Goal: Information Seeking & Learning: Learn about a topic

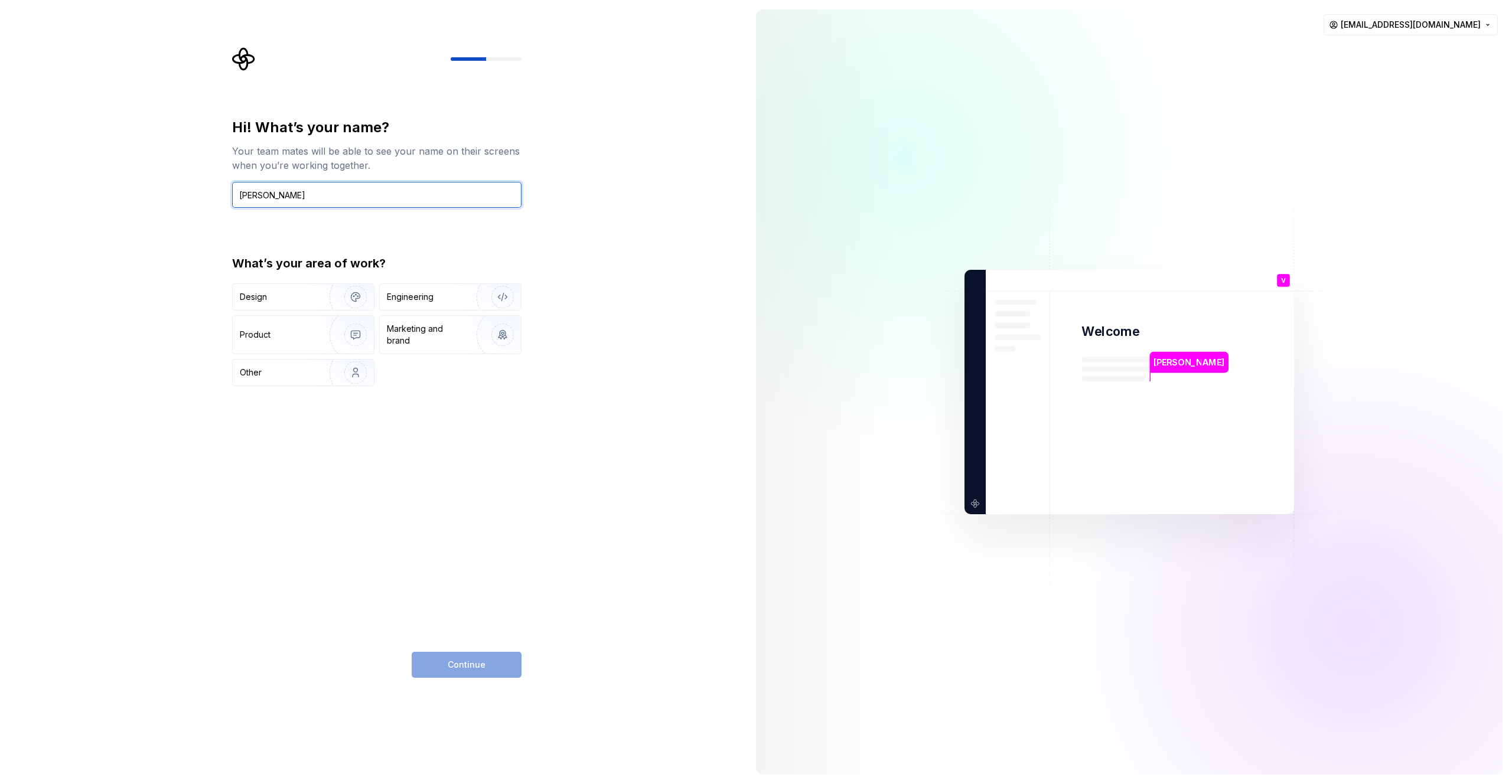
type input "[PERSON_NAME]"
click at [543, 243] on div "Hi! What’s your name? Your team mates will be able to see your name on their sc…" at bounding box center [373, 392] width 747 height 784
click at [433, 288] on div "Engineering" at bounding box center [450, 297] width 141 height 26
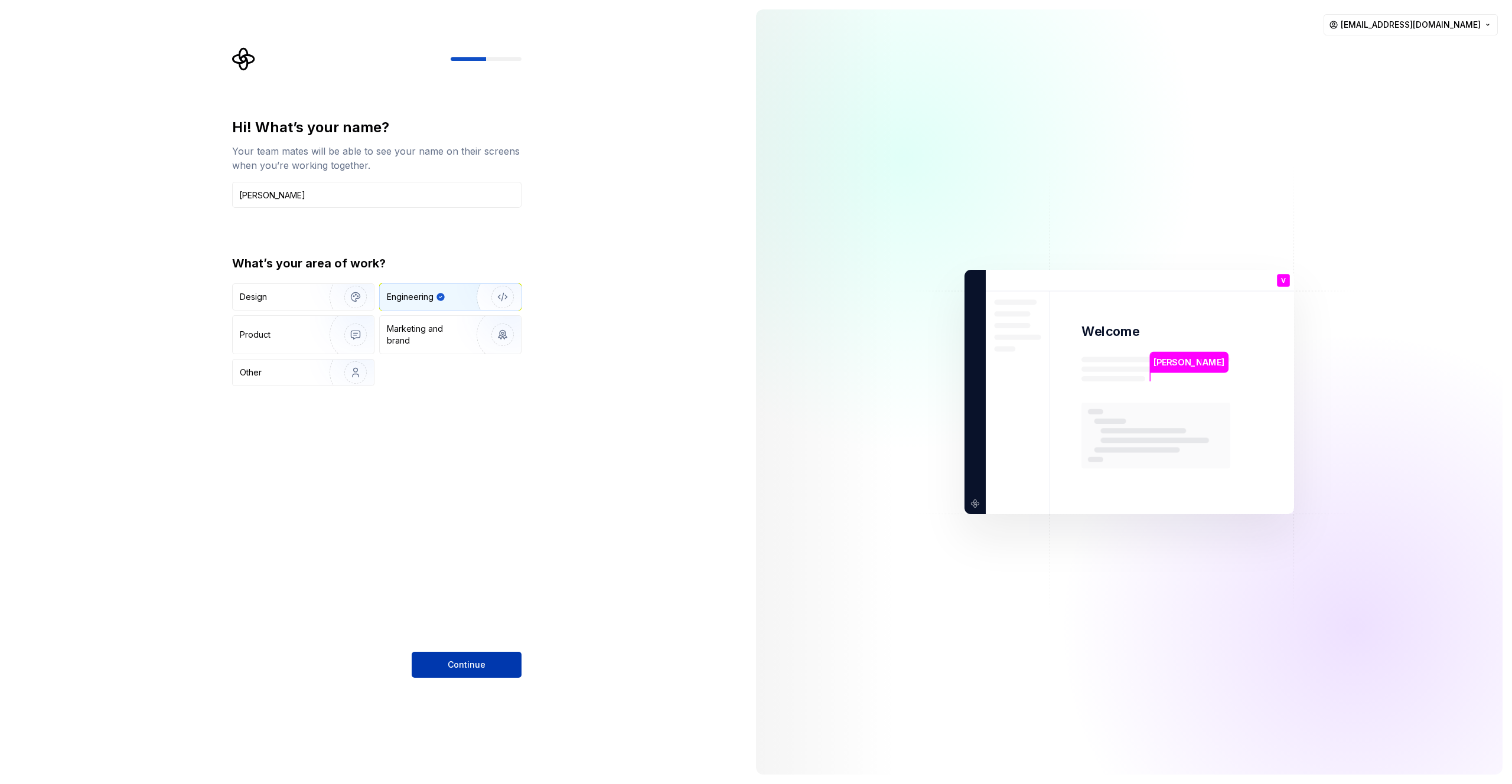
click at [498, 661] on button "Continue" at bounding box center [466, 664] width 110 height 26
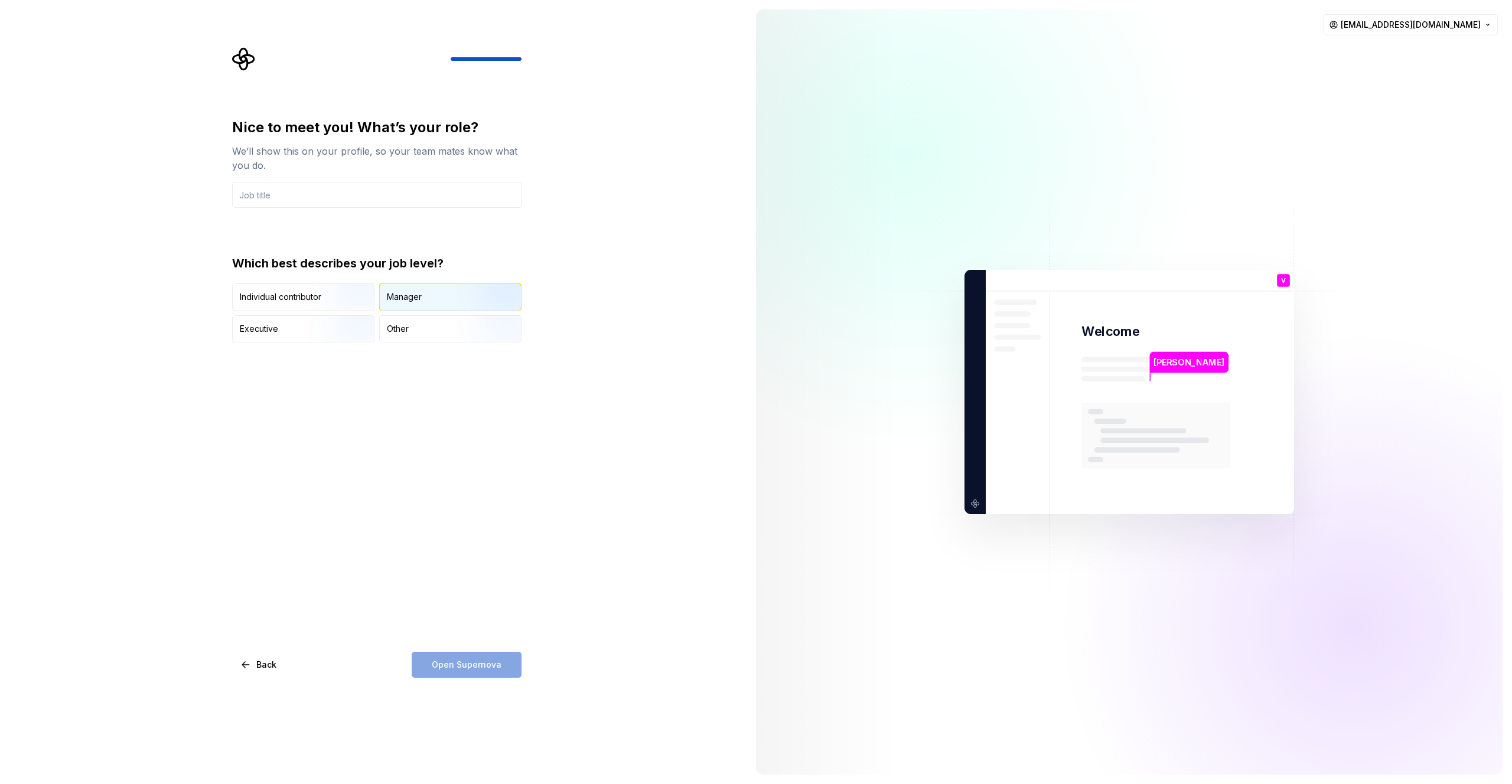
click at [411, 296] on div "Manager" at bounding box center [404, 297] width 35 height 12
click at [346, 193] on input "text" at bounding box center [376, 195] width 290 height 26
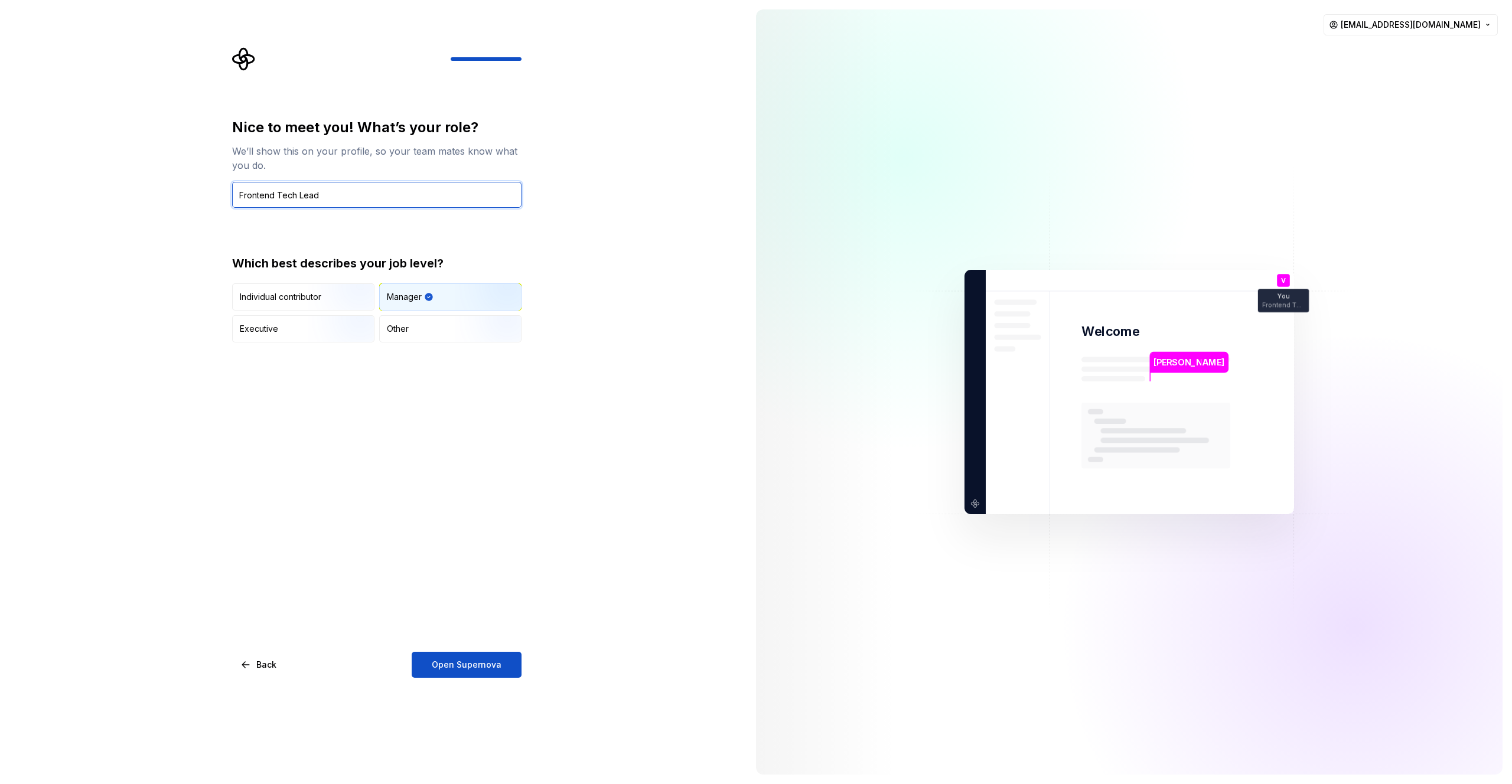
click at [277, 190] on input "Frontend Tech Lead" at bounding box center [376, 195] width 290 height 26
type input "Frontend Area Tech Lead"
click at [492, 664] on span "Open Supernova" at bounding box center [466, 664] width 70 height 12
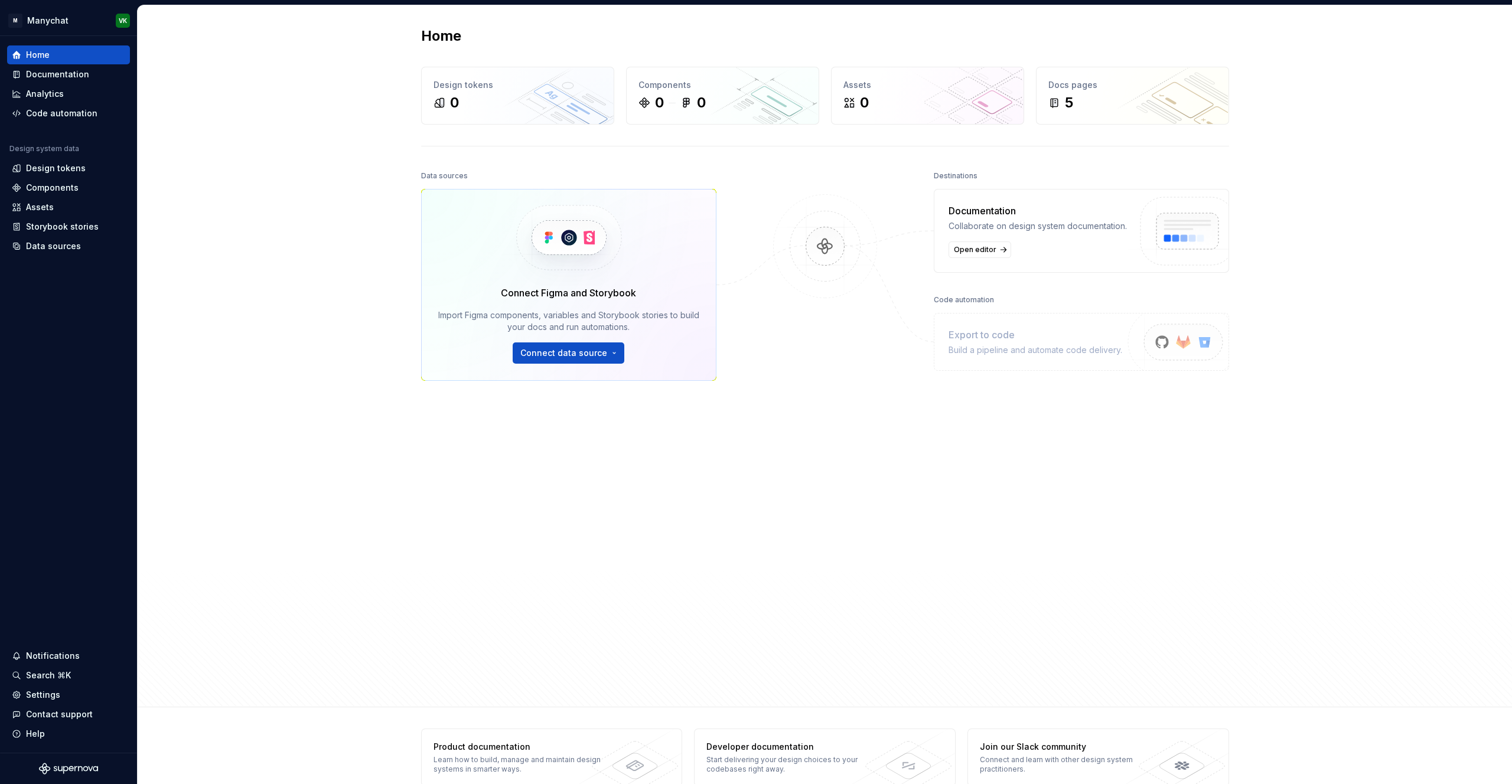
click at [497, 480] on div "Data sources Connect Figma and Storybook Import Figma components, variables and…" at bounding box center [569, 403] width 296 height 471
click at [92, 73] on div "Documentation" at bounding box center [68, 74] width 114 height 12
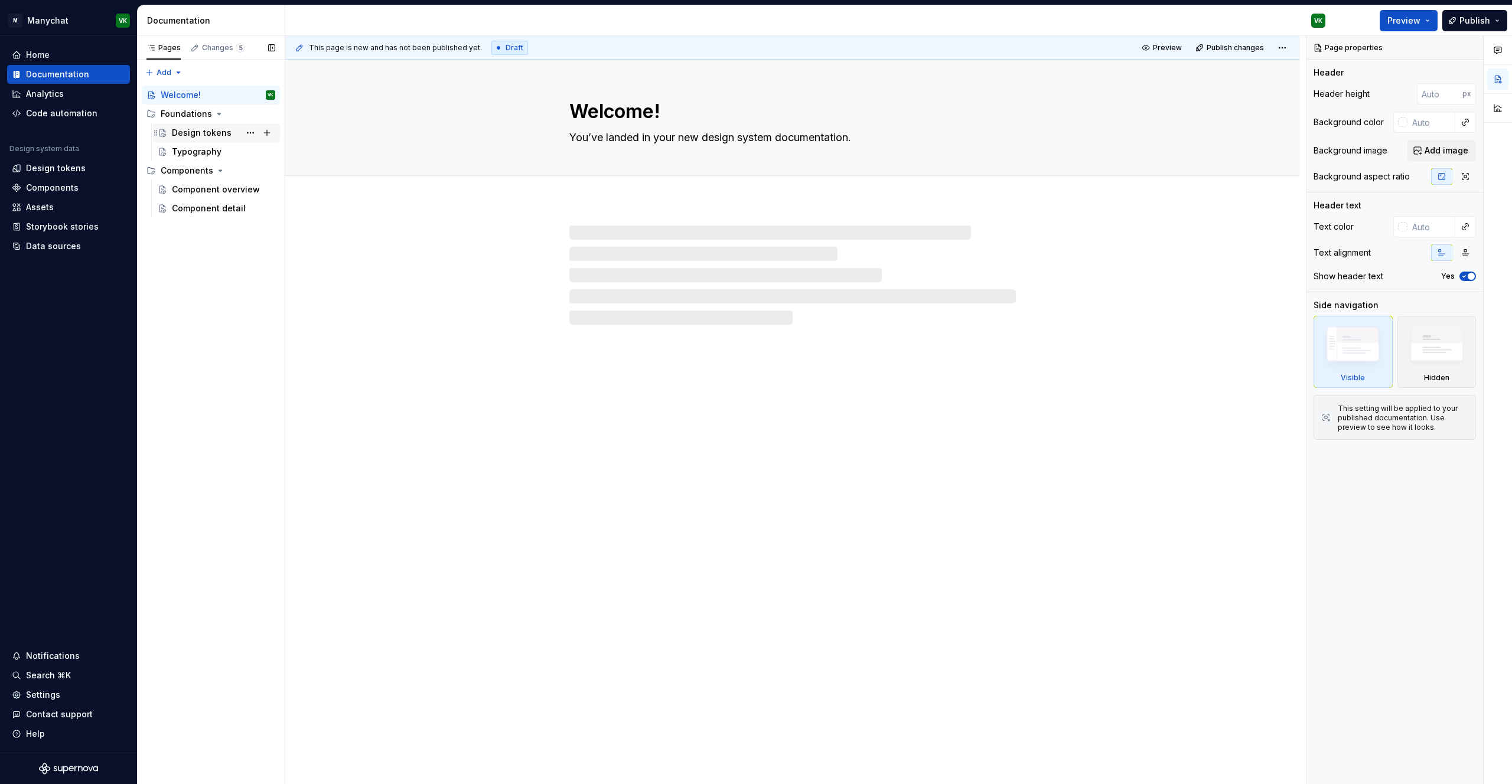
click at [207, 135] on div "Design tokens" at bounding box center [202, 132] width 59 height 12
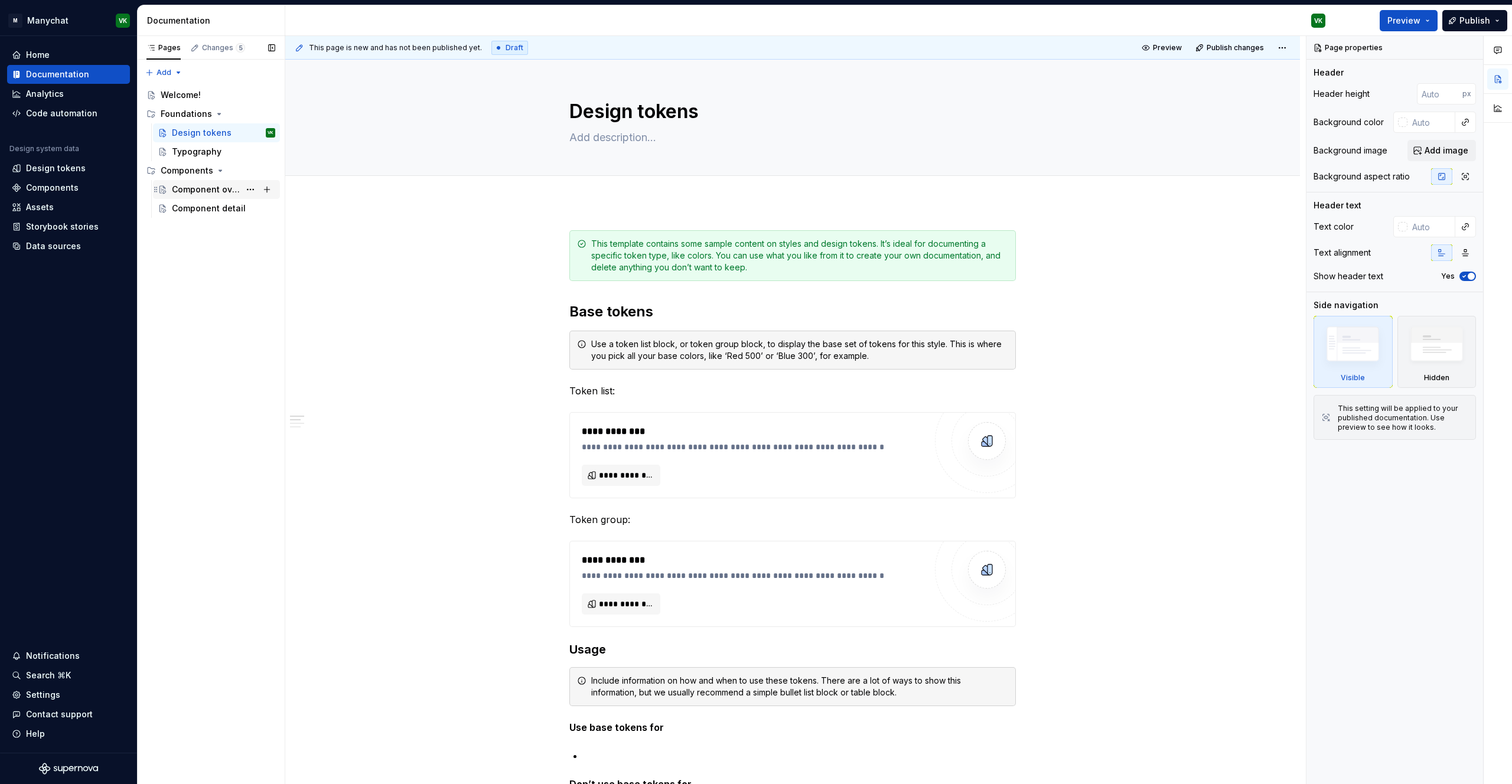
click at [195, 186] on div "Component overview" at bounding box center [206, 189] width 68 height 12
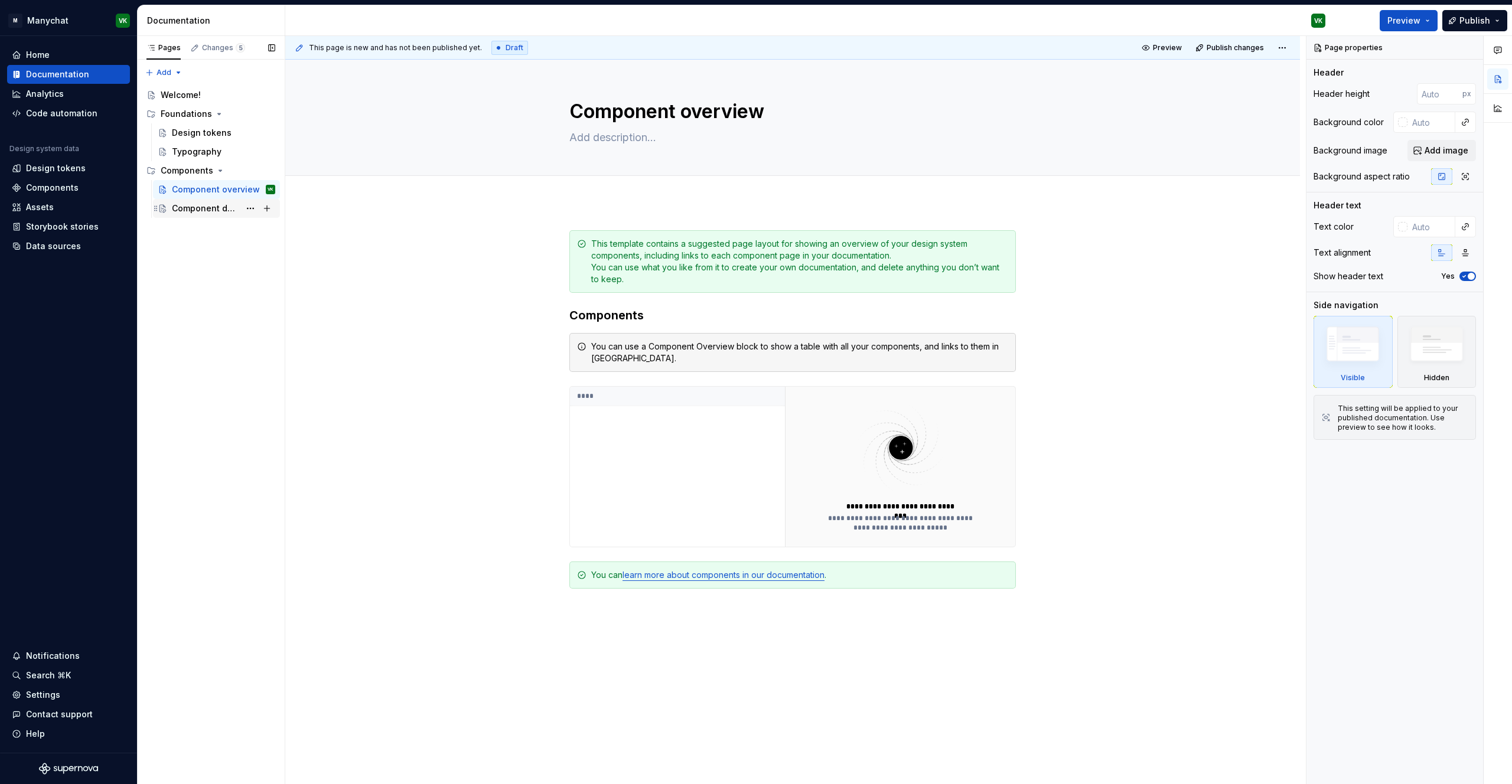
click at [203, 210] on div "Component detail" at bounding box center [206, 208] width 68 height 12
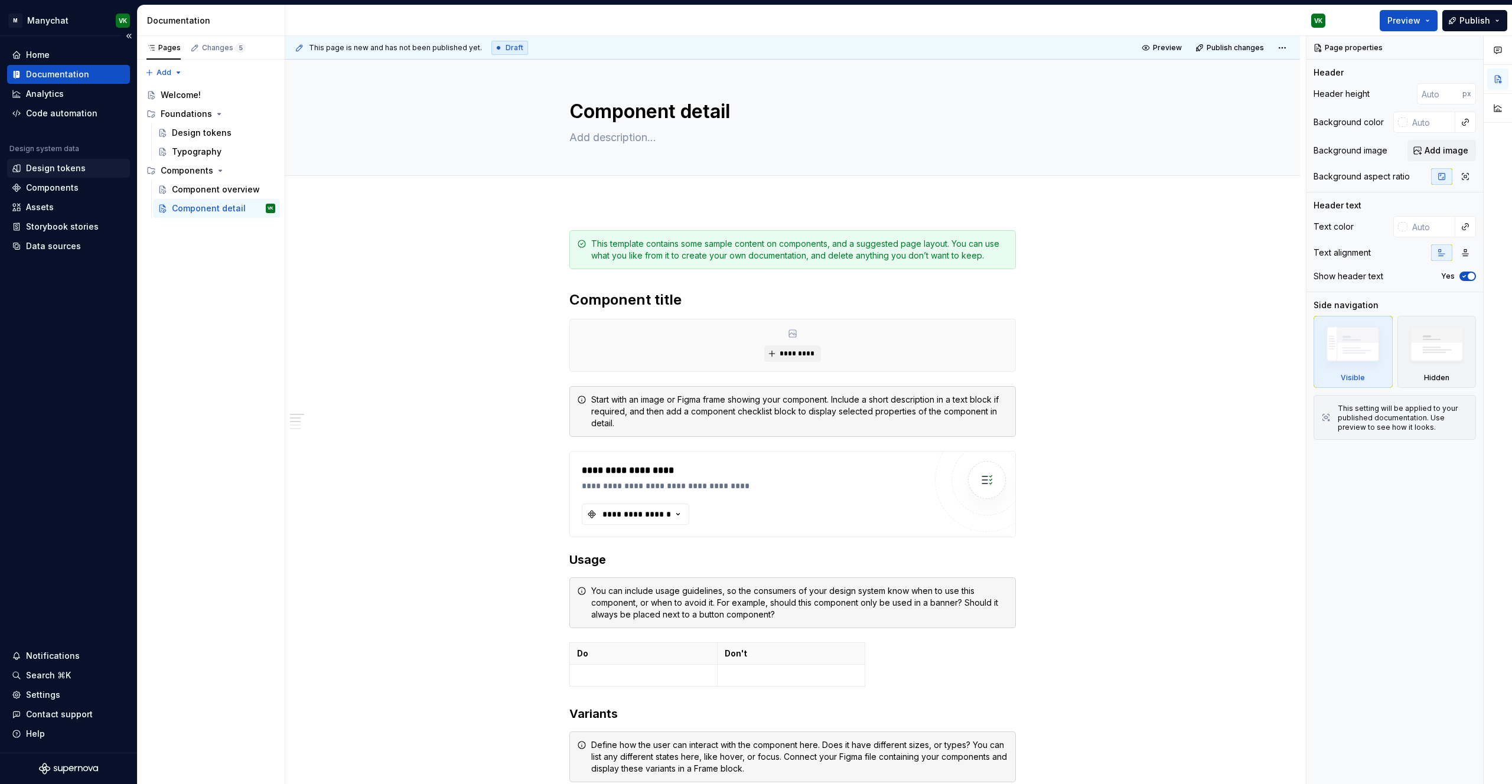
click at [53, 171] on div "Design tokens" at bounding box center [56, 168] width 59 height 12
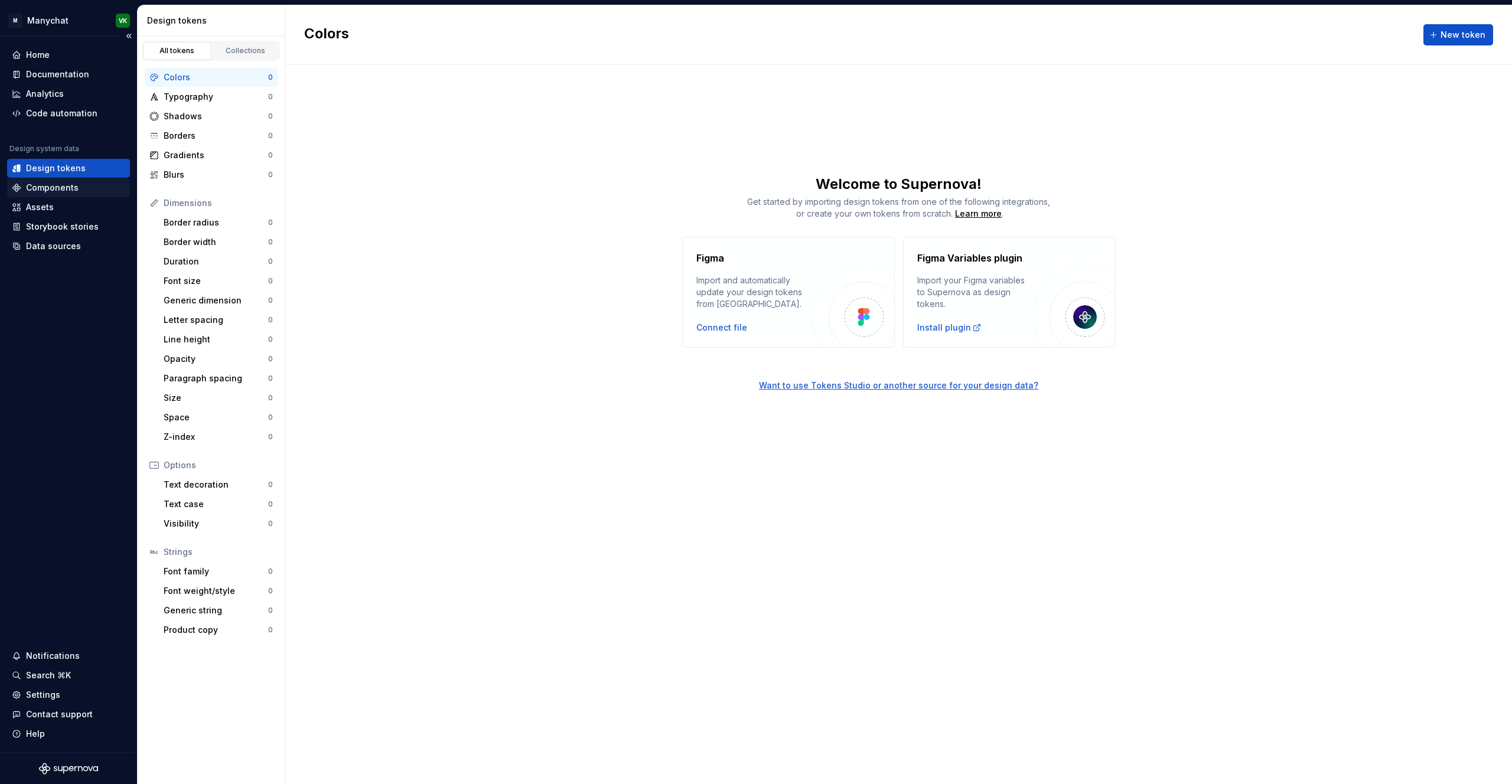
click at [56, 190] on div "Components" at bounding box center [52, 188] width 53 height 12
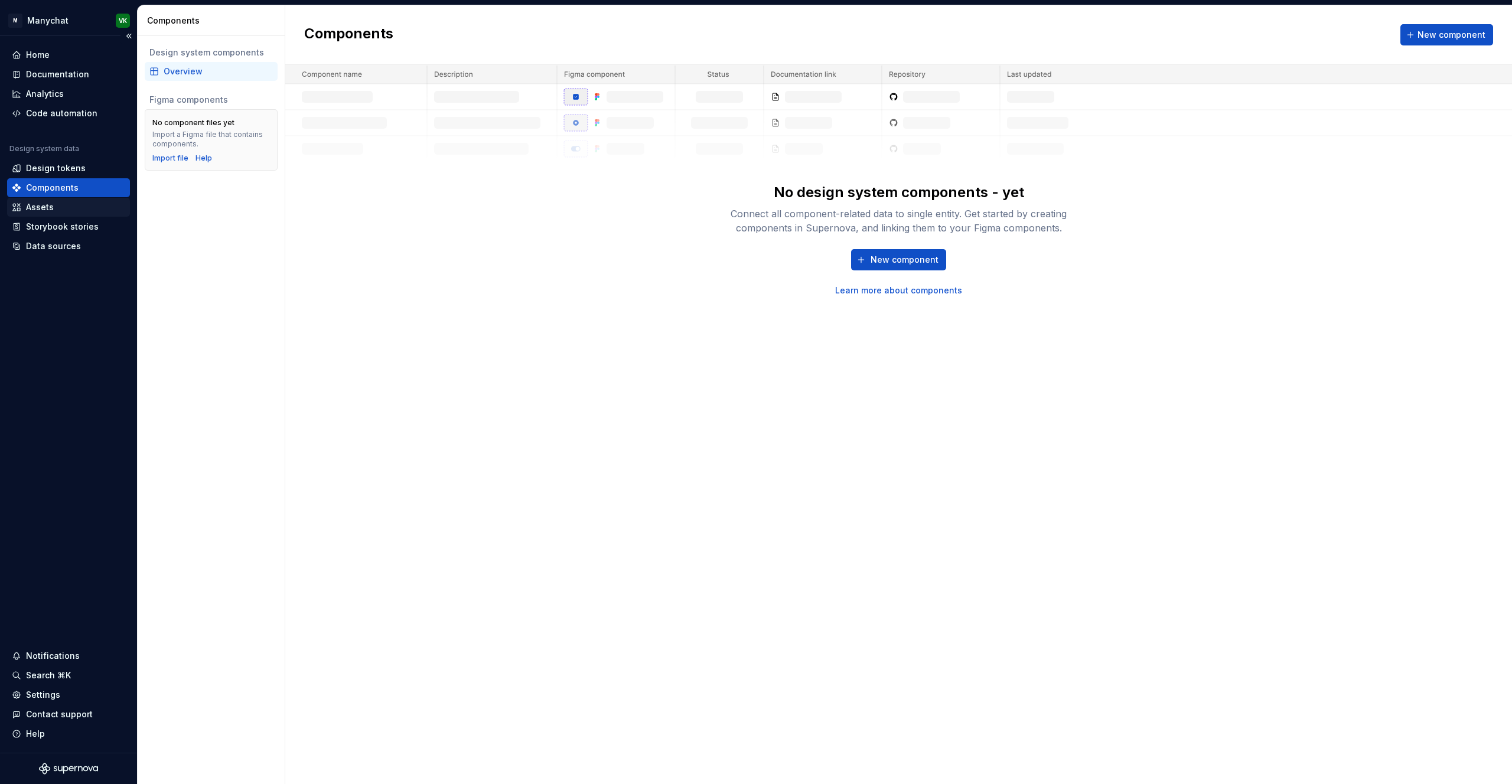
click at [59, 211] on div "Assets" at bounding box center [68, 207] width 114 height 12
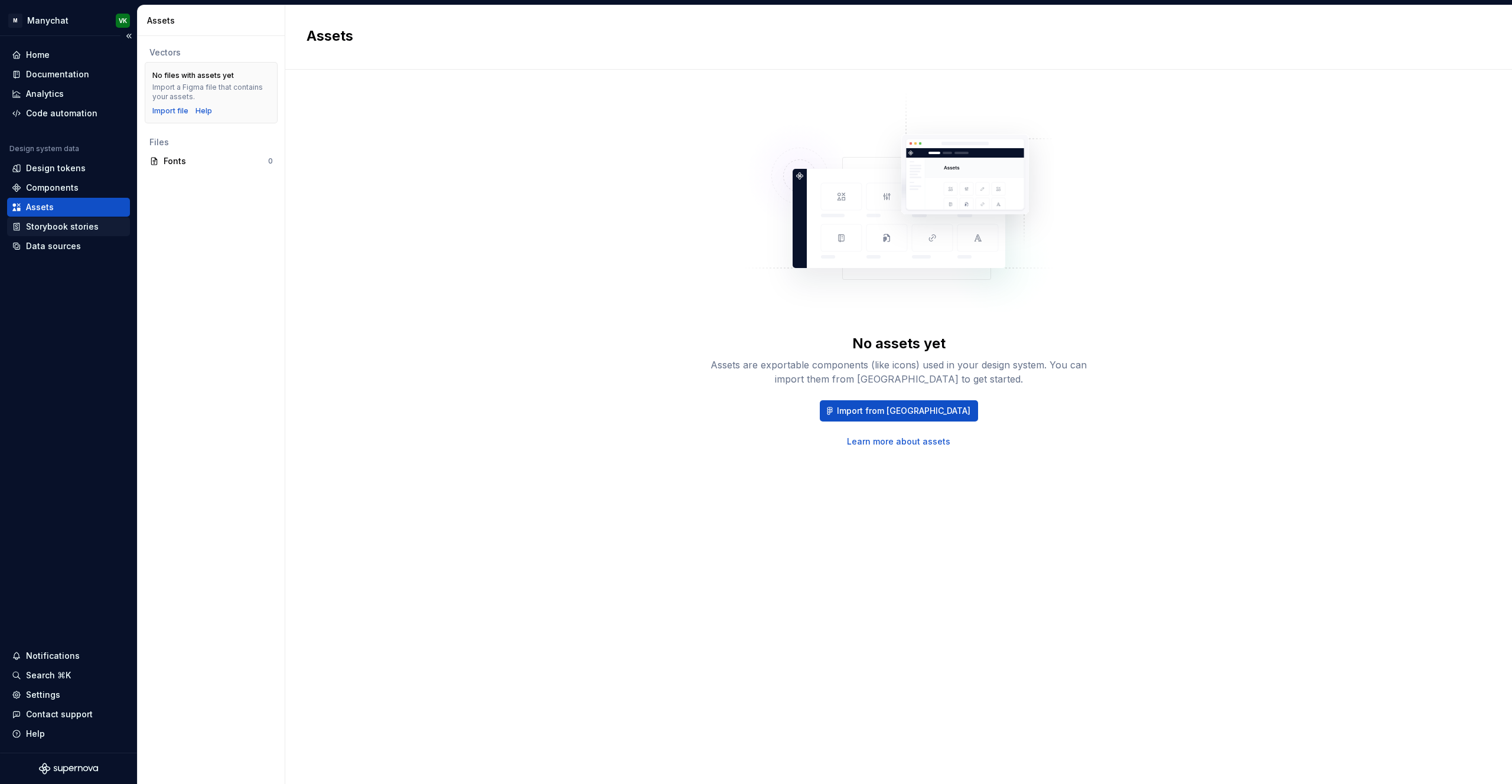
click at [64, 229] on div "Storybook stories" at bounding box center [63, 226] width 73 height 12
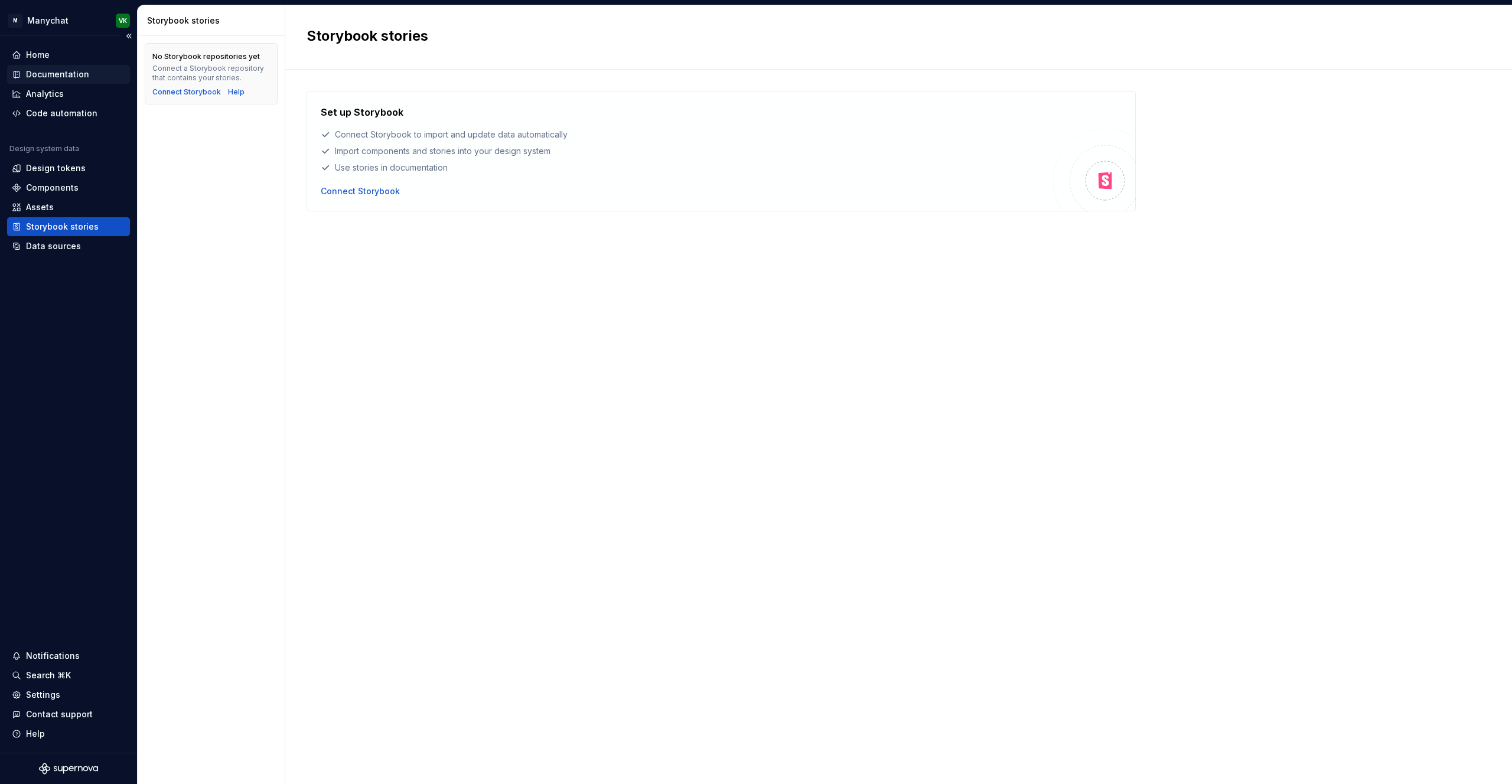
click at [60, 75] on div "Documentation" at bounding box center [58, 74] width 63 height 12
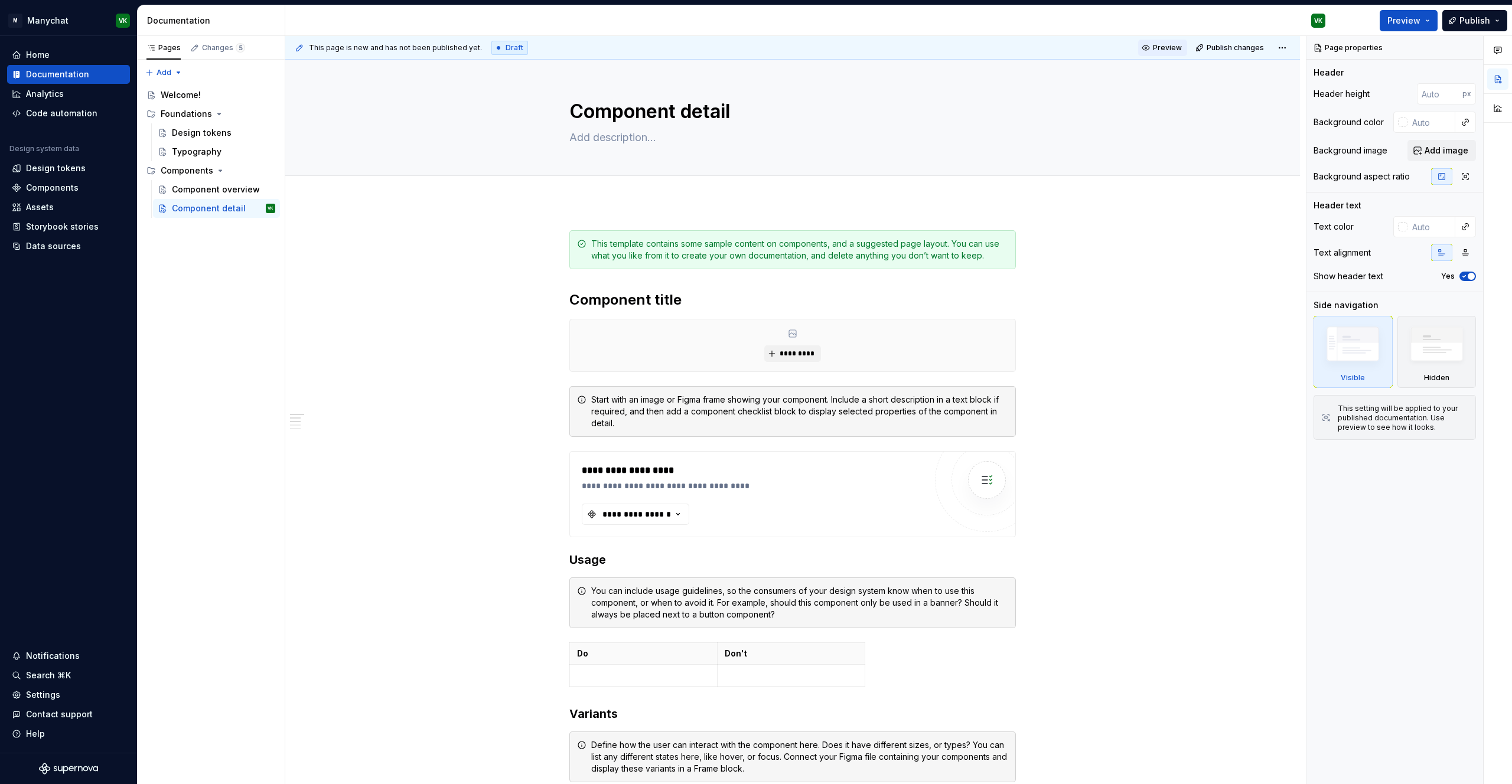
click at [1176, 47] on span "Preview" at bounding box center [1168, 48] width 29 height 10
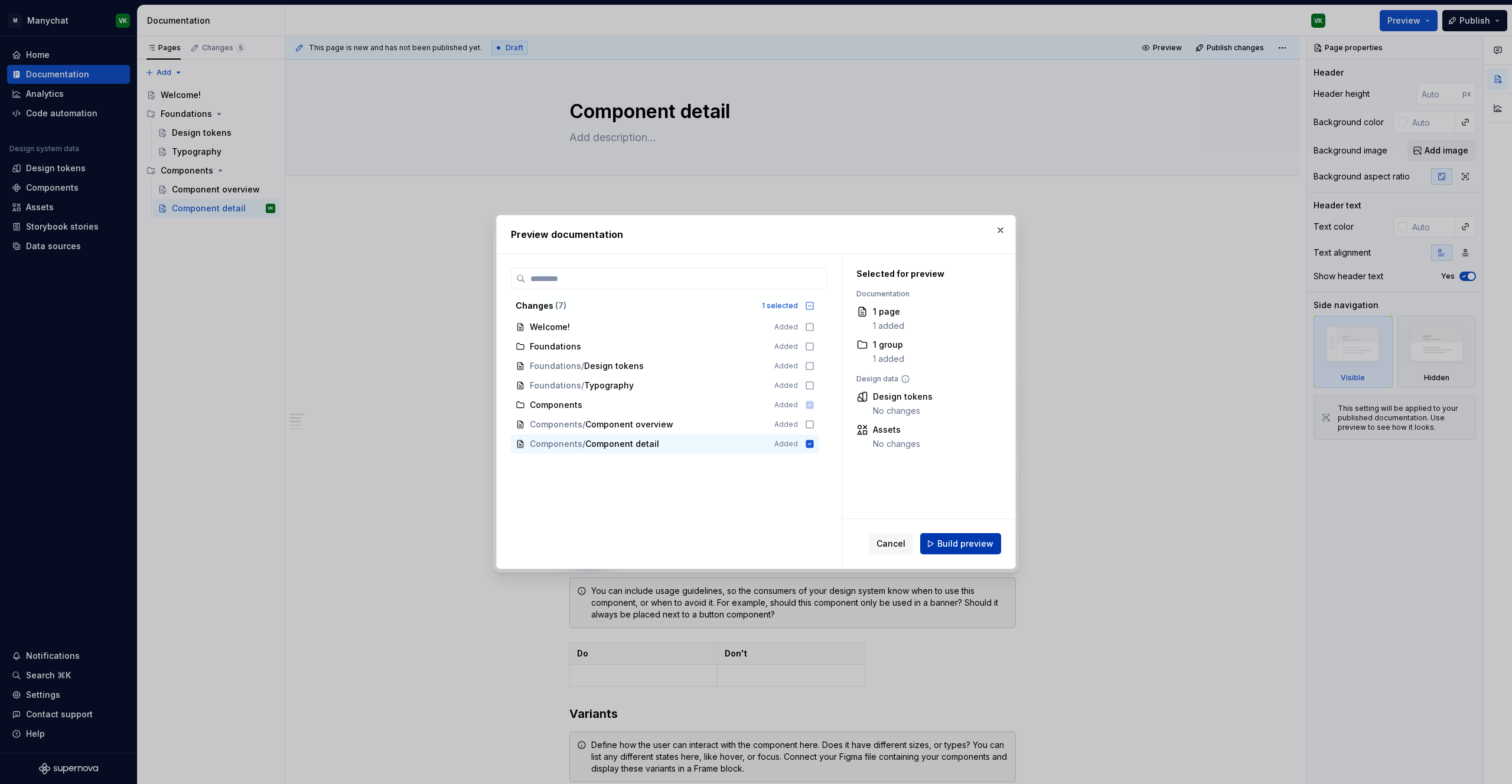
click at [975, 549] on button "Build preview" at bounding box center [960, 544] width 81 height 21
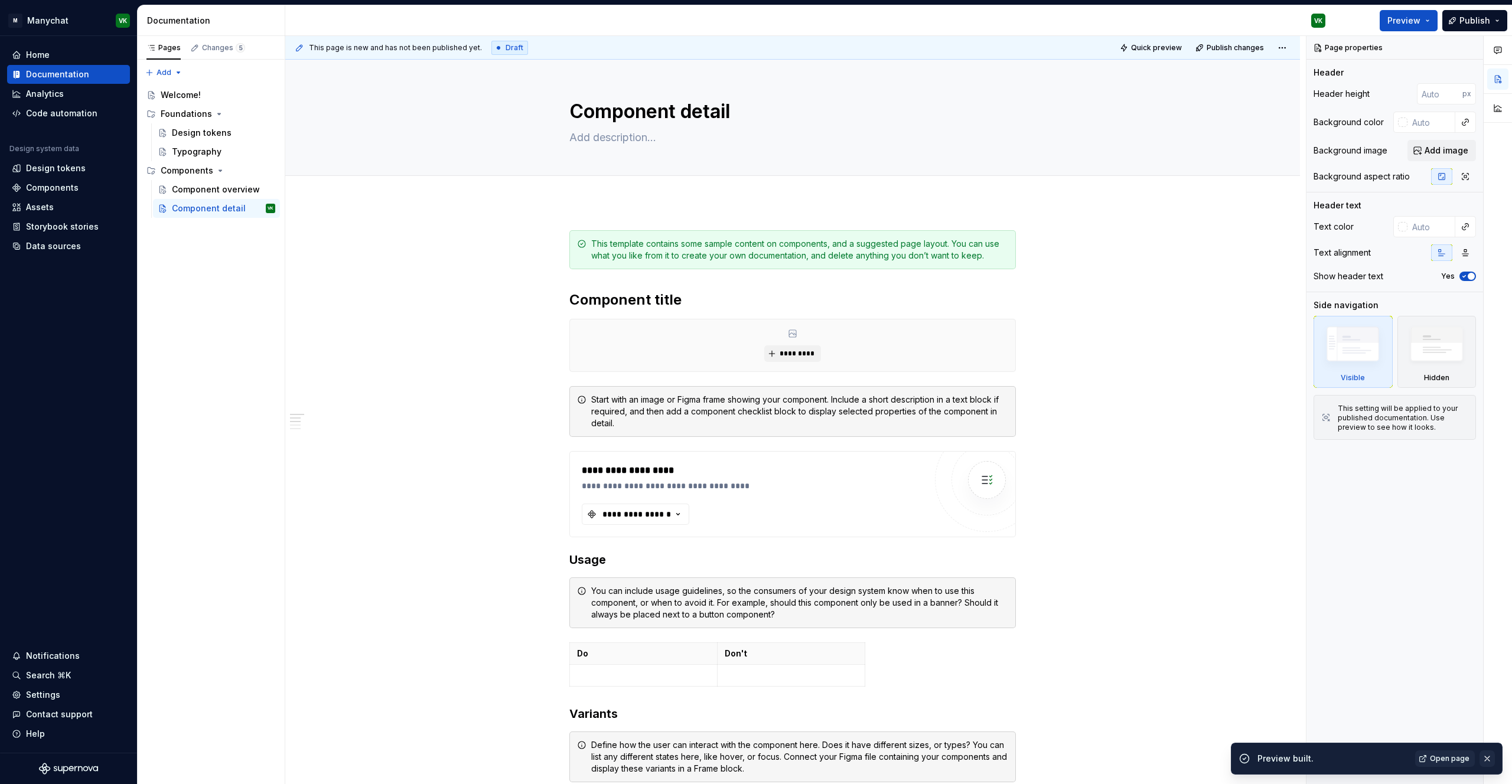
click at [1489, 762] on button "button" at bounding box center [1487, 759] width 15 height 16
click at [1145, 46] on span "Quick preview" at bounding box center [1157, 48] width 51 height 10
click at [1487, 759] on button "button" at bounding box center [1487, 759] width 15 height 16
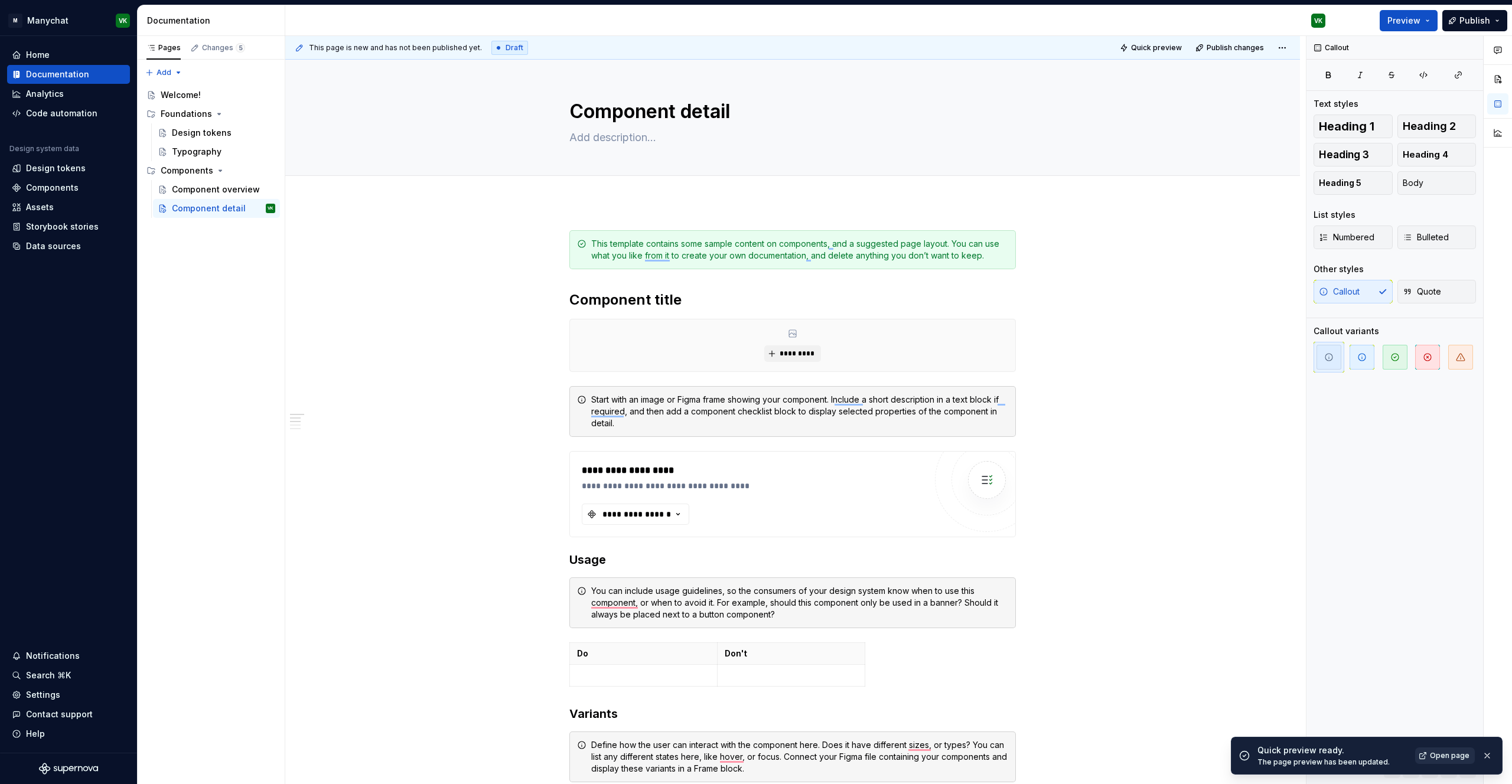
click at [1450, 757] on span "Open page" at bounding box center [1449, 756] width 39 height 10
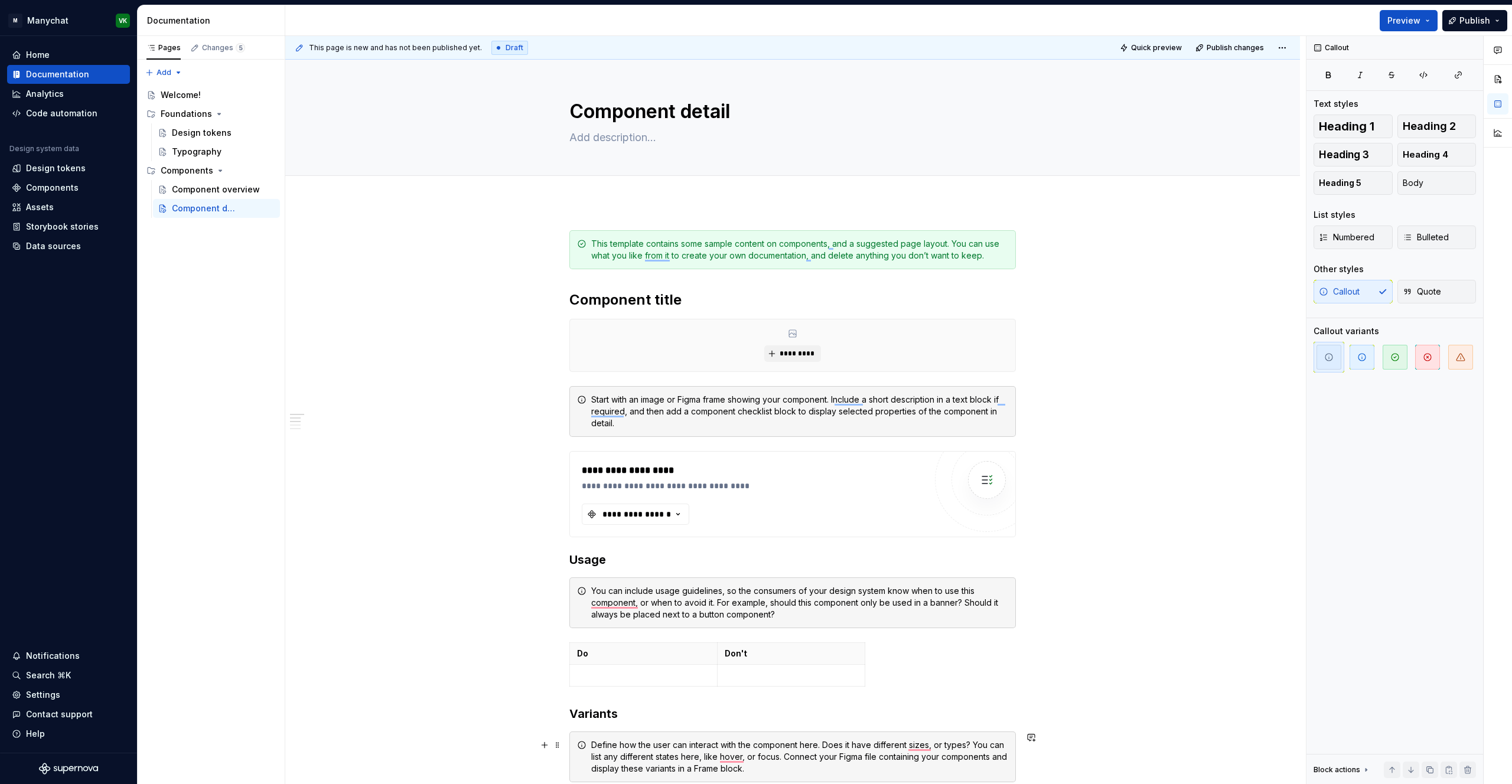
type textarea "*"
